Goal: Task Accomplishment & Management: Manage account settings

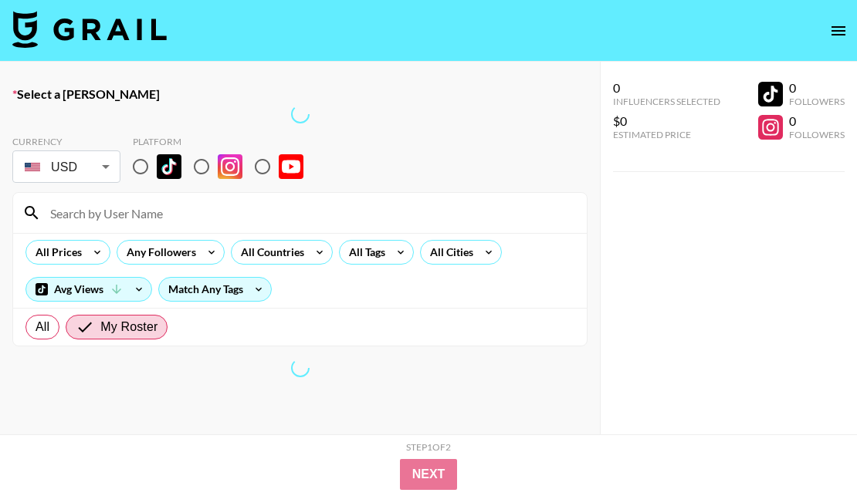
click at [836, 34] on icon "open drawer" at bounding box center [838, 30] width 14 height 9
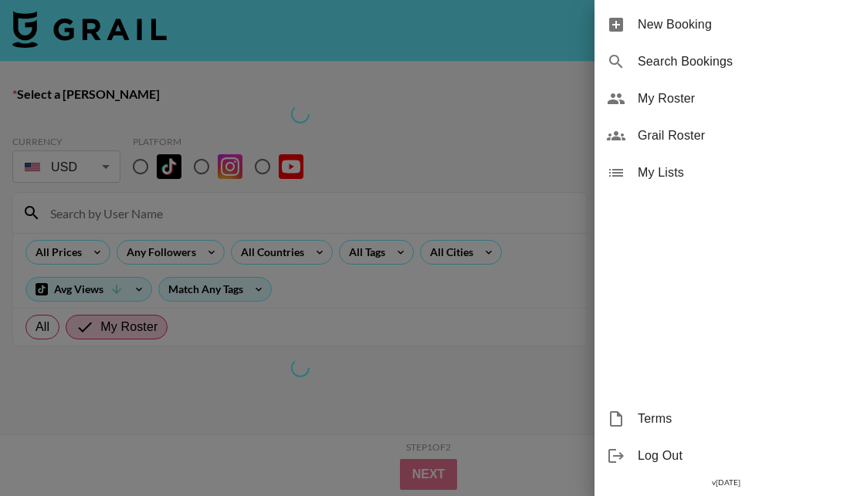
click at [745, 112] on div "My Roster" at bounding box center [725, 98] width 262 height 37
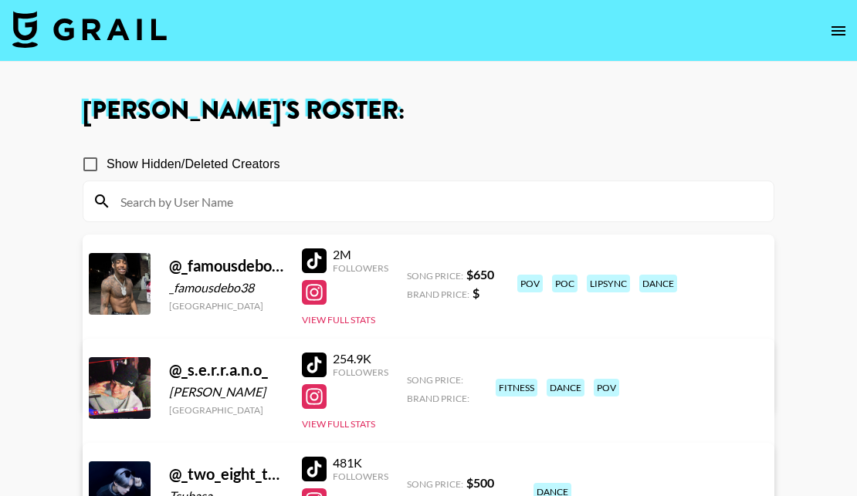
click at [411, 378] on link "View/Edit Details" at bounding box center [260, 385] width 301 height 15
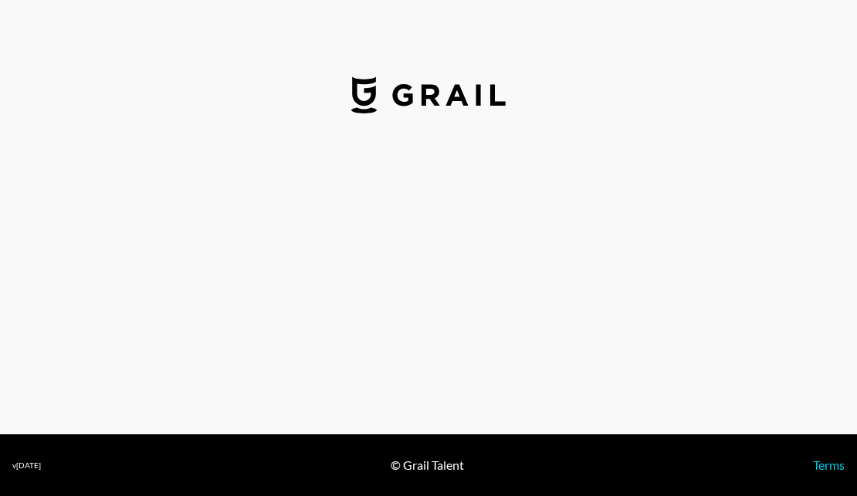
select select "USD"
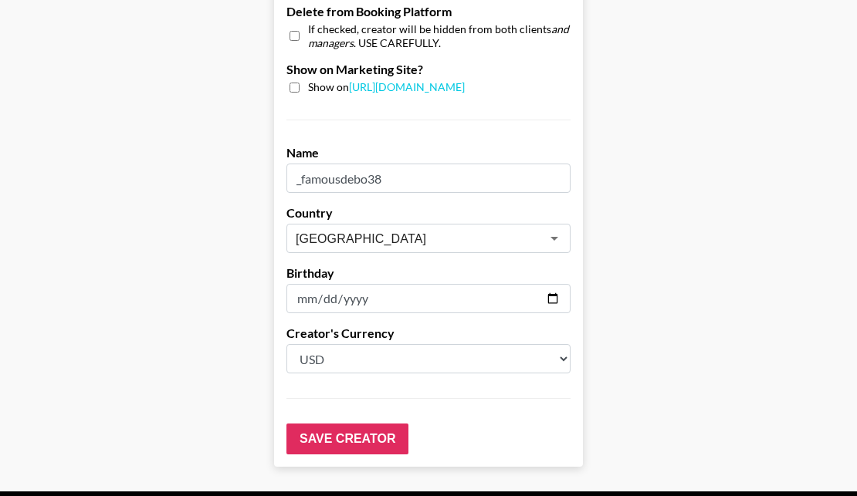
scroll to position [1598, 0]
